Goal: Transaction & Acquisition: Purchase product/service

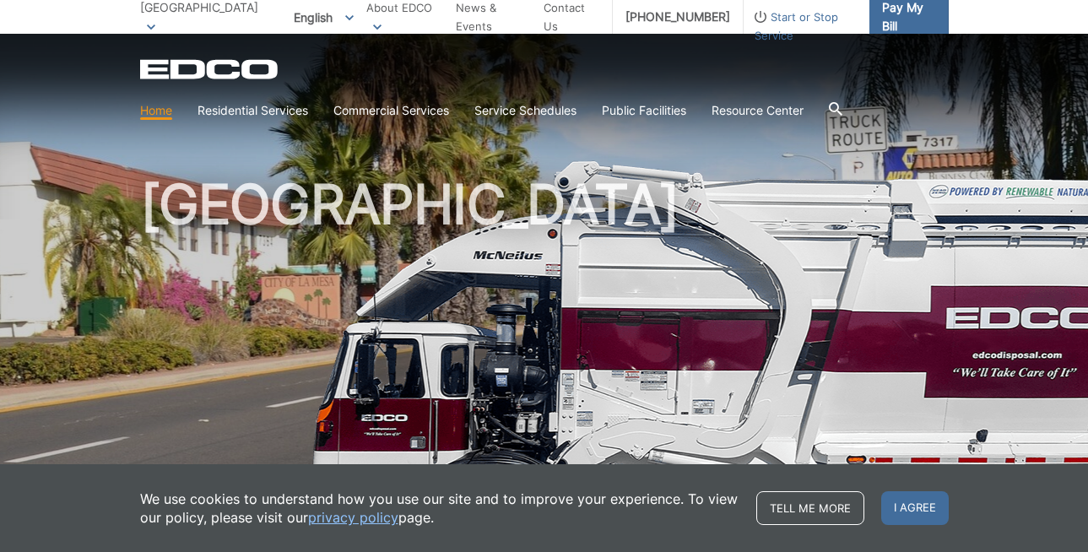
click at [905, 18] on span "Pay My Bill" at bounding box center [908, 16] width 53 height 37
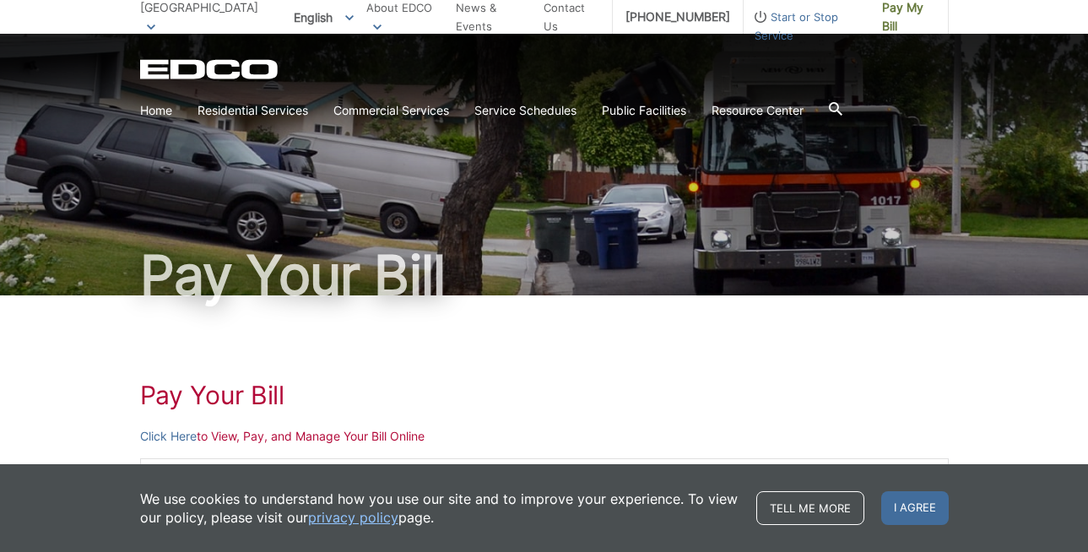
click at [229, 436] on p "Click Here to View, Pay, and Manage Your Bill Online" at bounding box center [544, 436] width 808 height 19
click at [236, 441] on p "Click Here to View, Pay, and Manage Your Bill Online" at bounding box center [544, 436] width 808 height 19
click at [233, 392] on h1 "Pay Your Bill" at bounding box center [544, 395] width 808 height 30
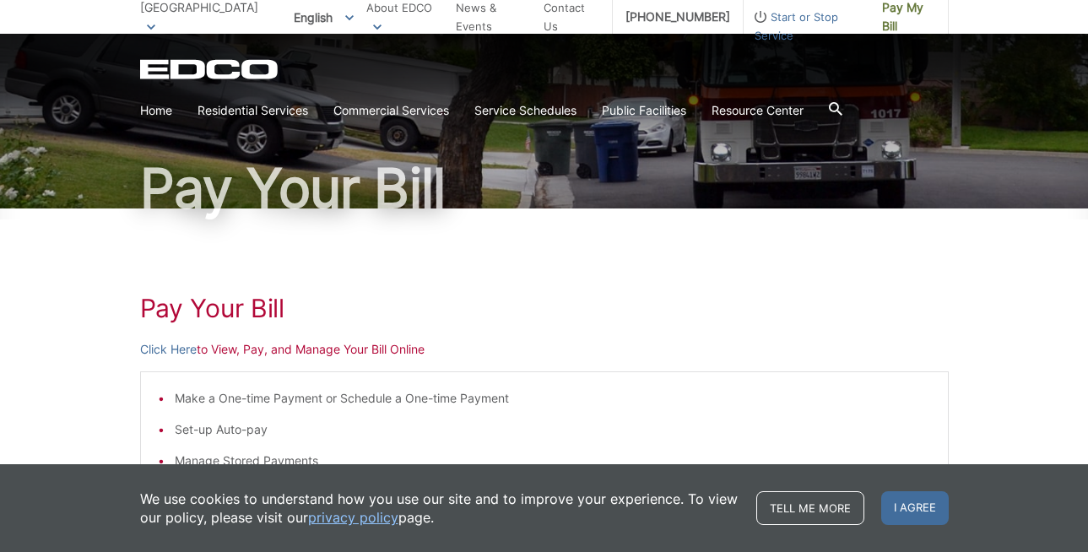
scroll to position [85, 0]
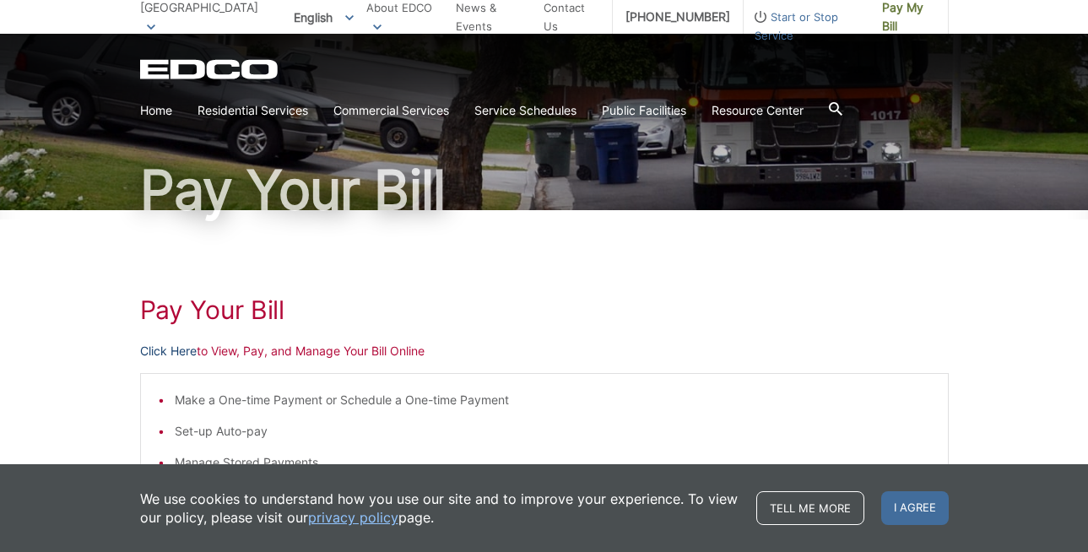
click at [158, 355] on link "Click Here" at bounding box center [168, 351] width 57 height 19
